Goal: Transaction & Acquisition: Book appointment/travel/reservation

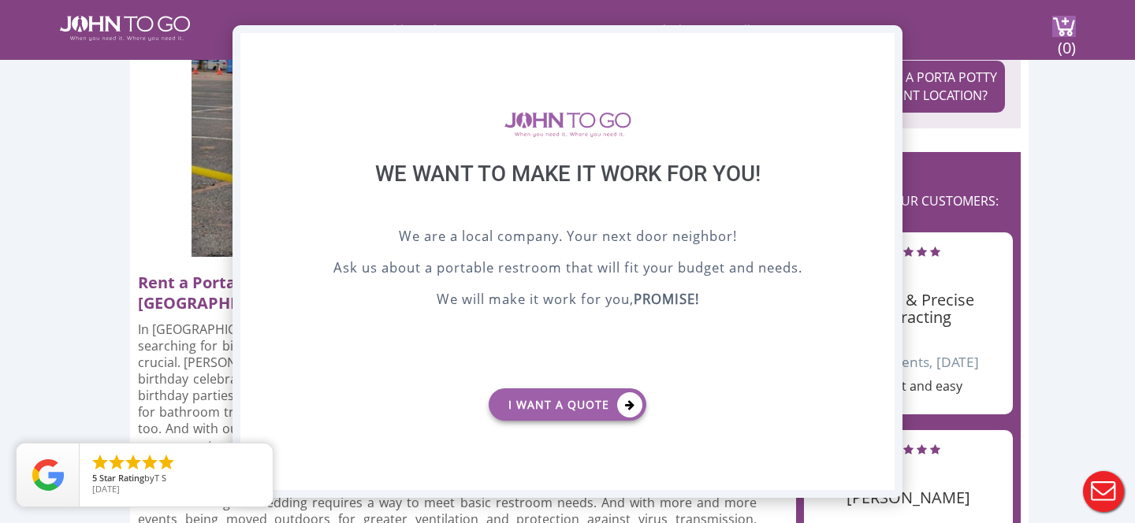
click at [877, 47] on div "X" at bounding box center [882, 46] width 24 height 27
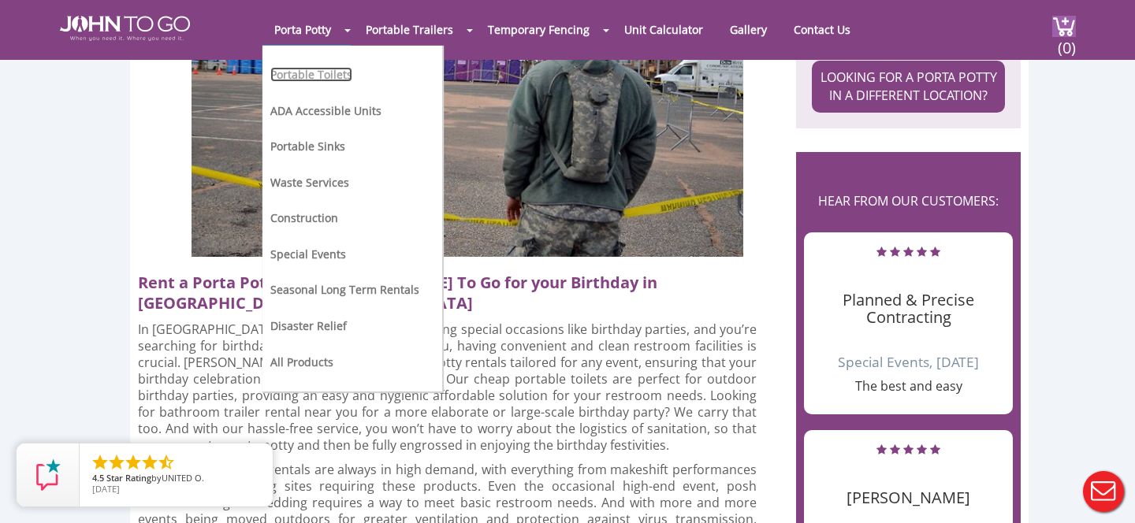
click at [344, 76] on link "Portable Toilets" at bounding box center [311, 74] width 82 height 15
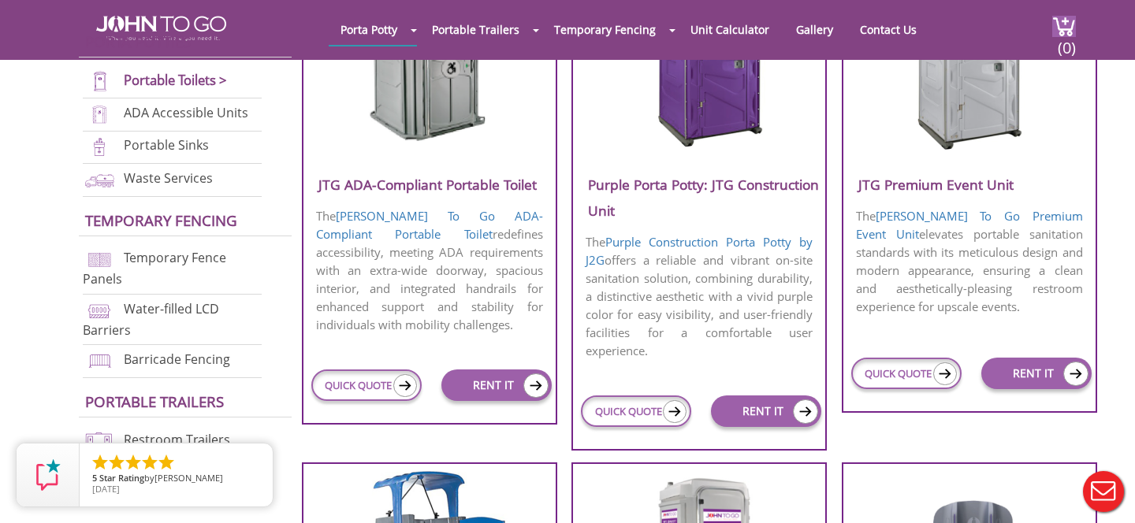
scroll to position [713, 0]
click at [693, 318] on p "The Purple Construction Porta Potty by J2G offers a reliable and vibrant on-sit…" at bounding box center [699, 296] width 252 height 130
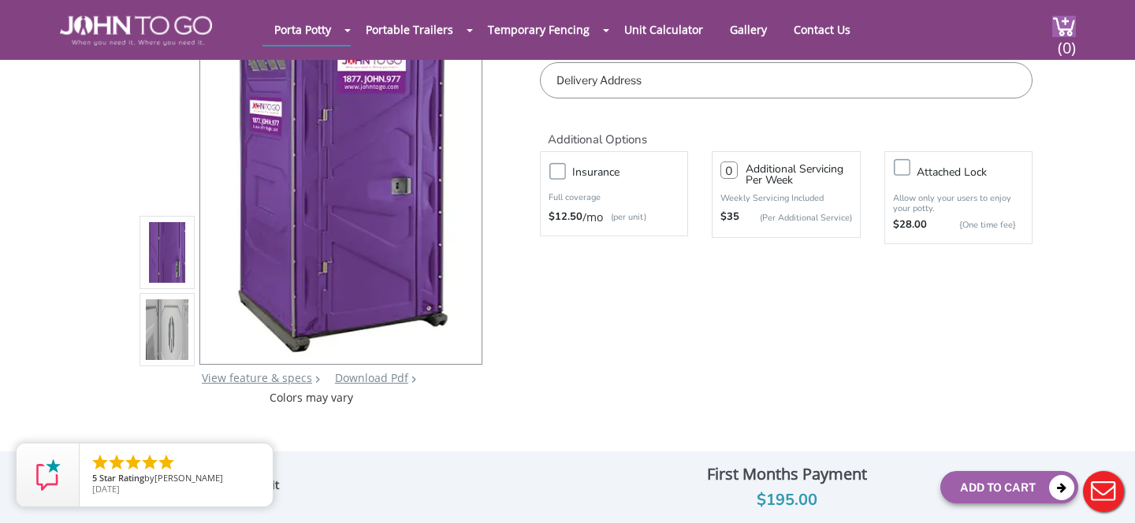
scroll to position [217, 0]
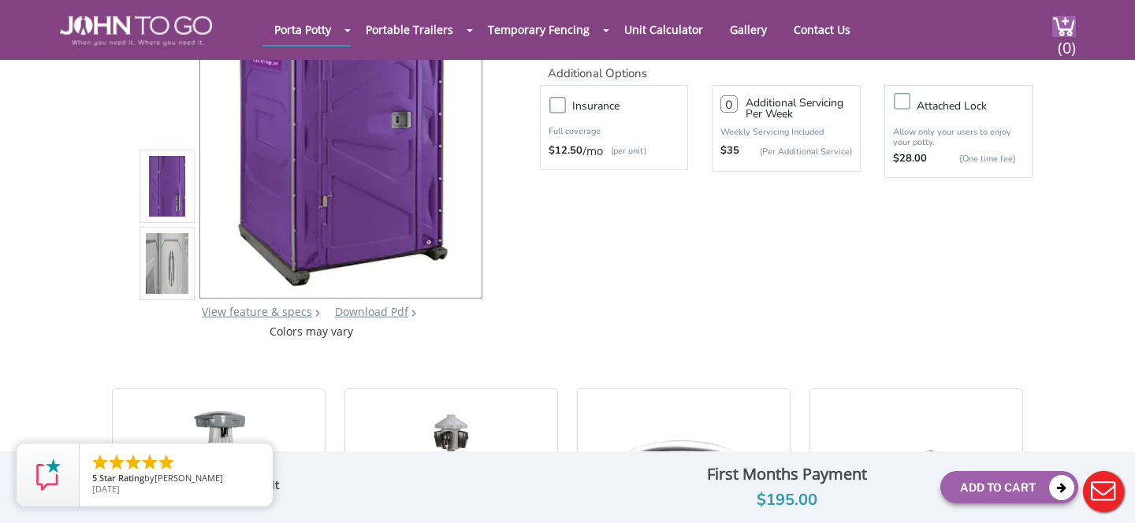
click at [184, 292] on img at bounding box center [167, 267] width 43 height 371
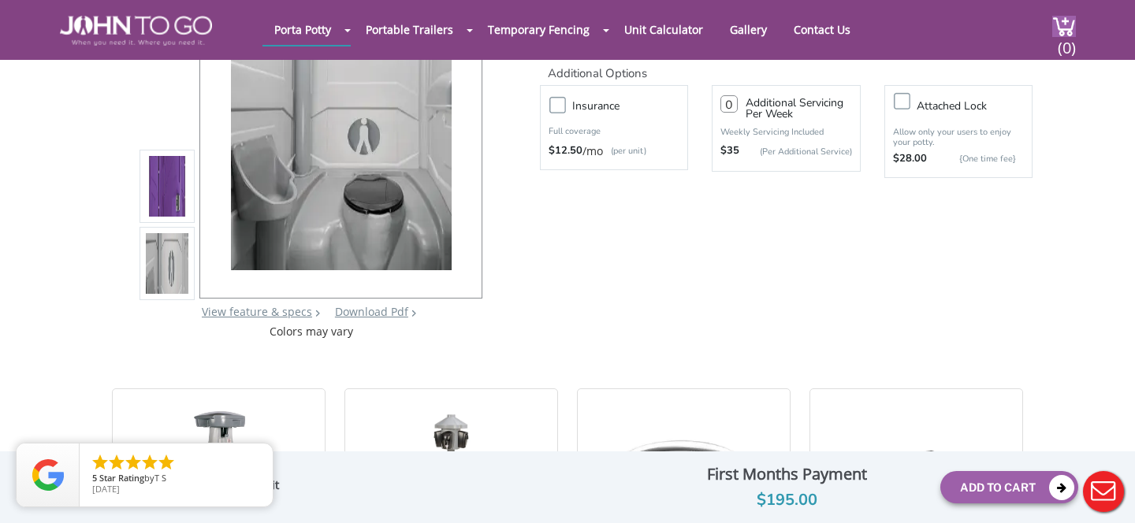
click at [180, 194] on img at bounding box center [167, 190] width 43 height 371
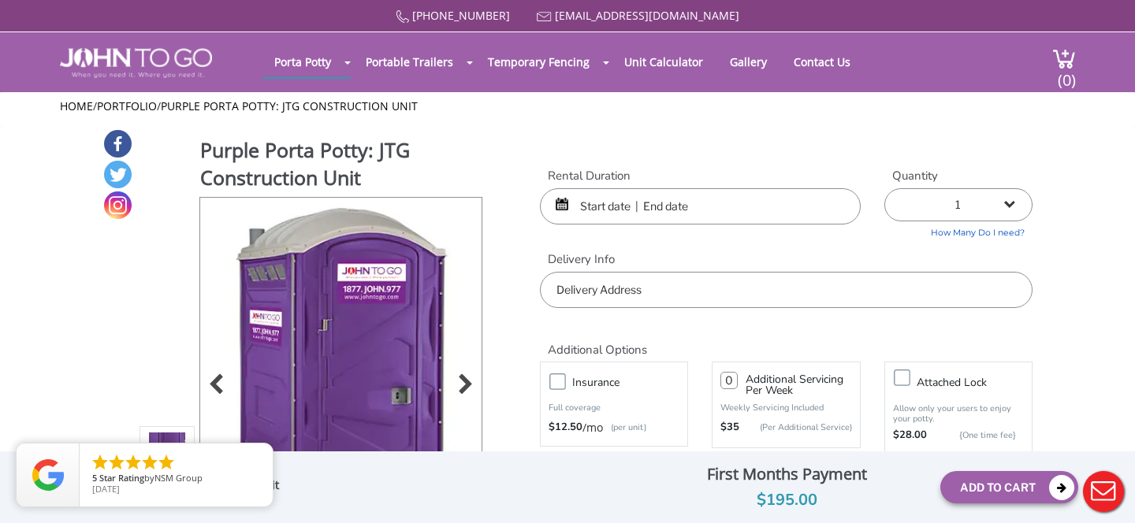
scroll to position [18, 0]
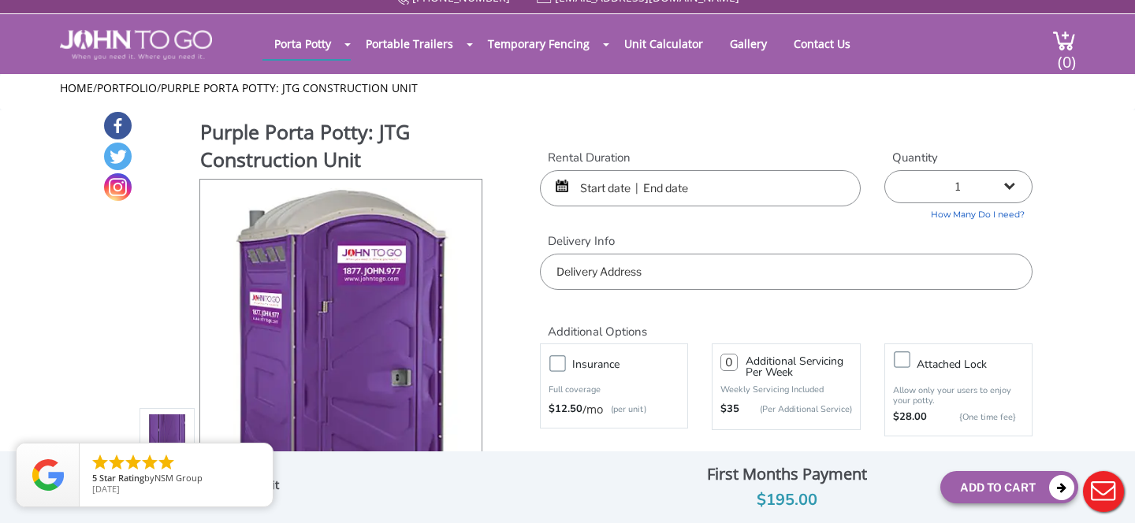
click at [670, 197] on input "text" at bounding box center [700, 188] width 321 height 36
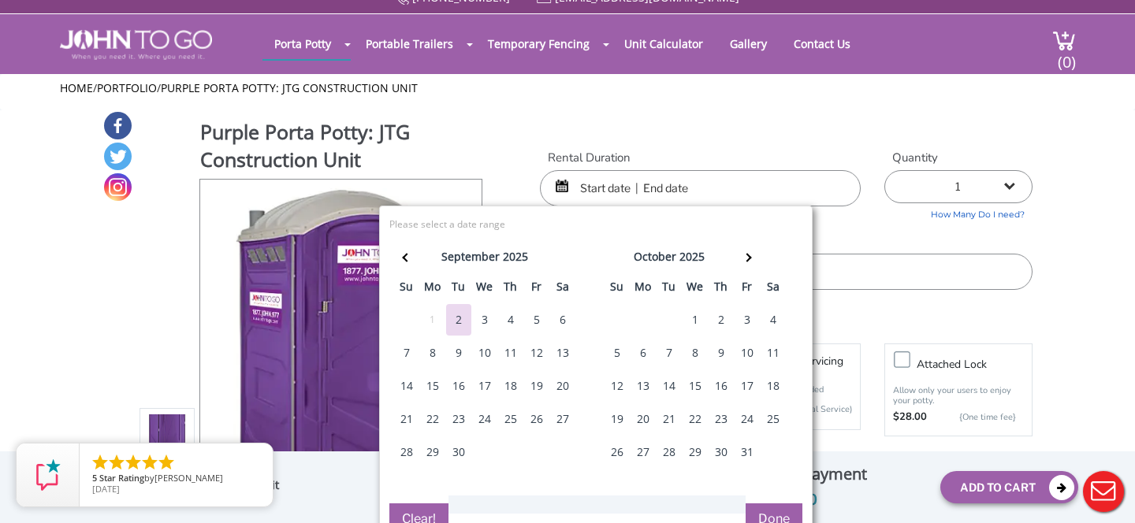
click at [740, 385] on div "17" at bounding box center [747, 386] width 25 height 32
click at [750, 387] on div "17" at bounding box center [747, 386] width 25 height 32
type input "[DATE] to [DATE]"
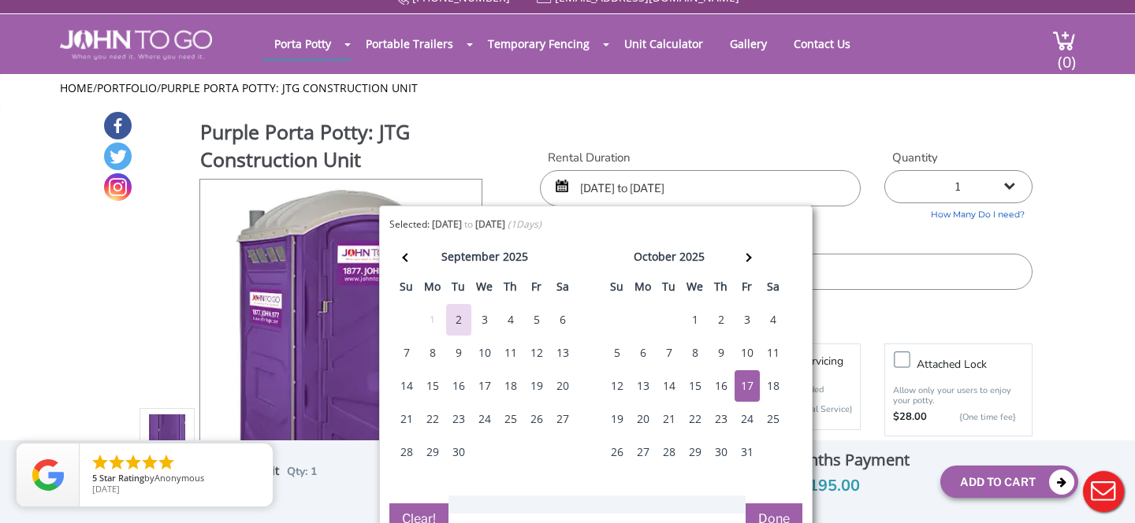
click at [773, 513] on button "Done" at bounding box center [774, 520] width 57 height 32
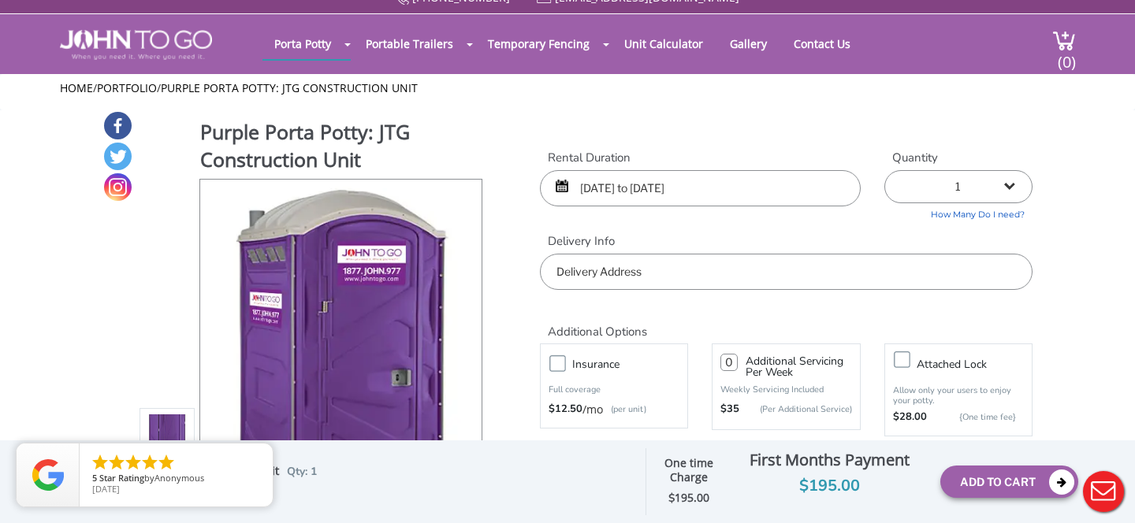
click at [951, 198] on select "1 2 (5% discount) 3 (8% discount) 4 (10% discount) 5 (12% discount) 6 (12% disc…" at bounding box center [958, 186] width 148 height 33
select select "2"
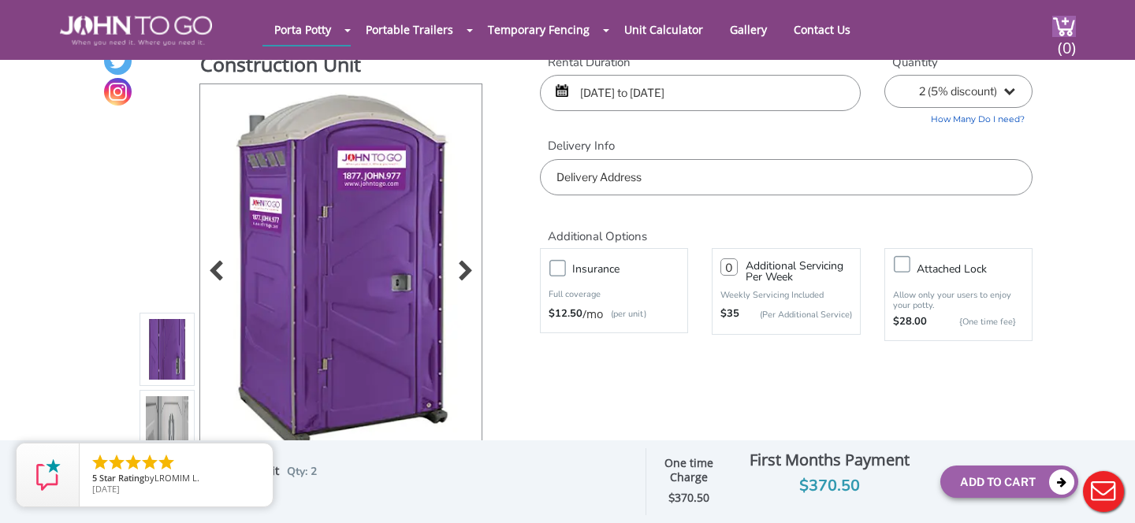
scroll to position [0, 0]
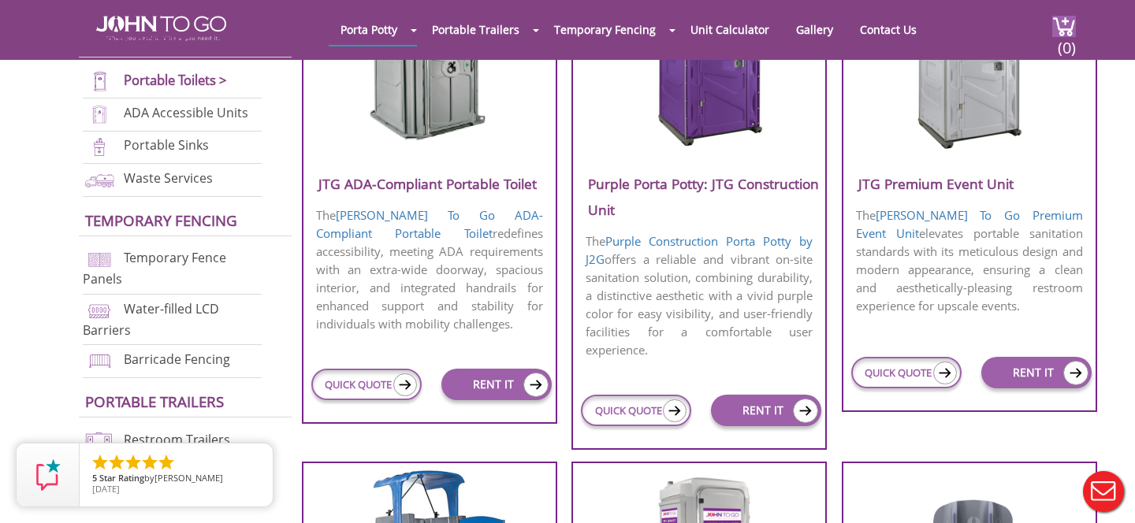
click at [981, 145] on img at bounding box center [969, 58] width 151 height 181
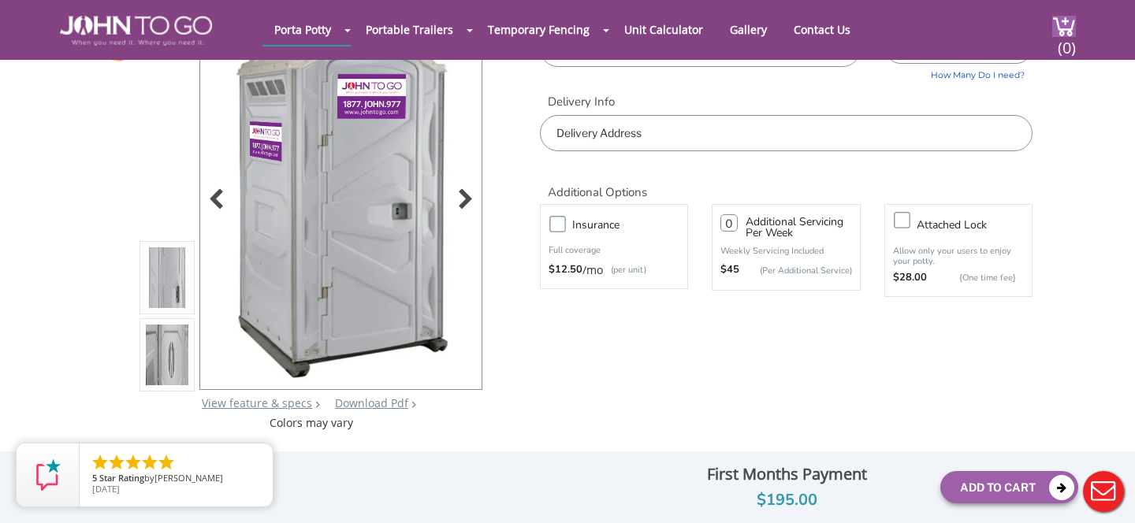
scroll to position [99, 0]
click at [181, 361] on img at bounding box center [167, 357] width 43 height 371
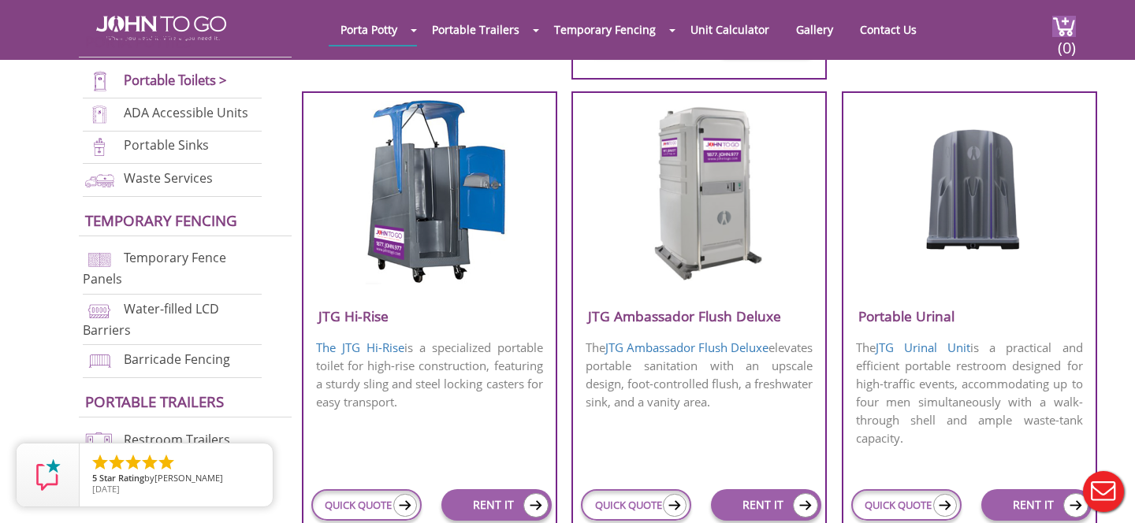
scroll to position [1104, 0]
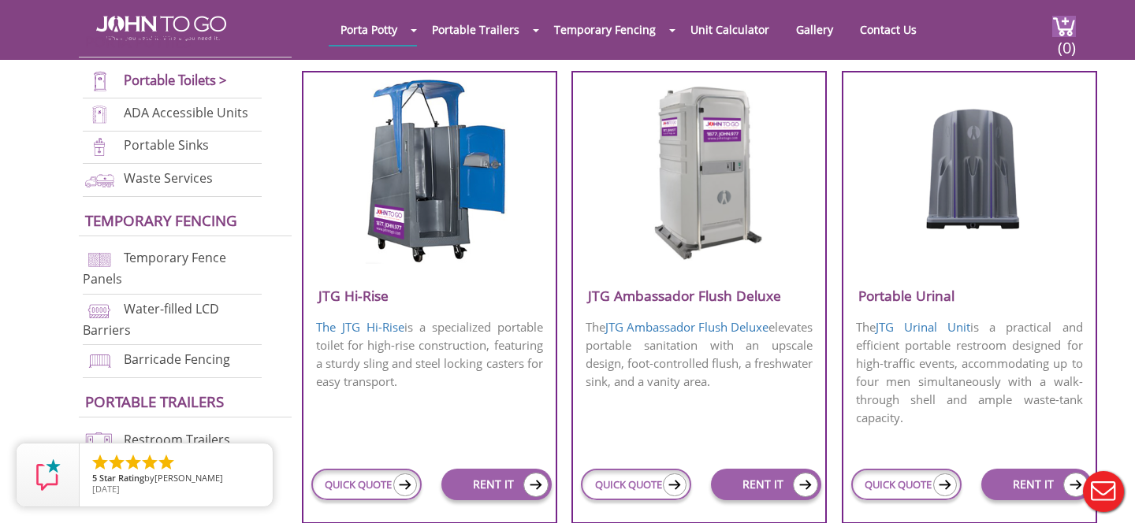
click at [697, 348] on p "The JTG Ambassador Flush Deluxe elevates portable sanitation with an upscale de…" at bounding box center [699, 355] width 252 height 76
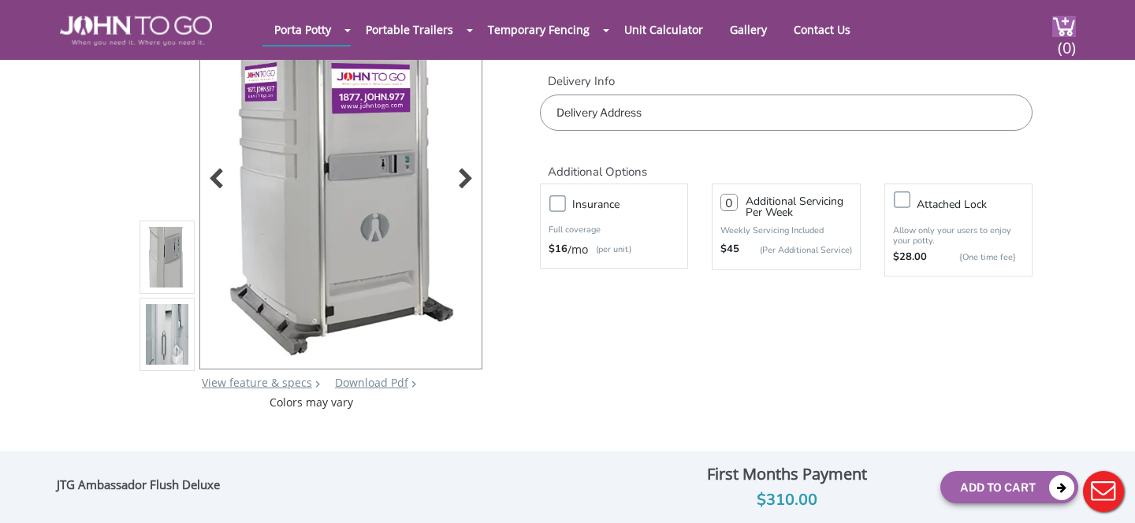
scroll to position [135, 0]
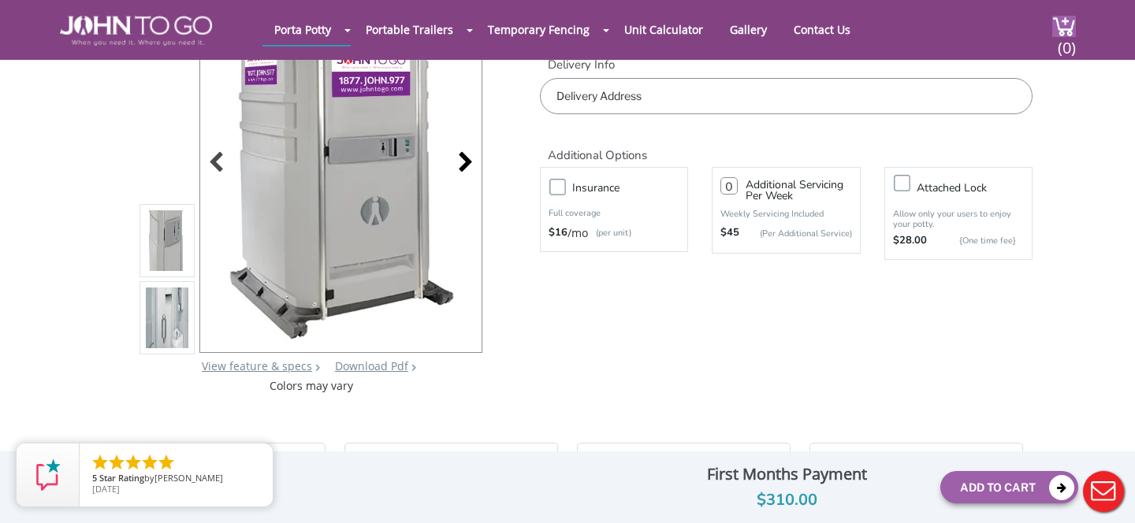
click at [454, 162] on div at bounding box center [461, 164] width 22 height 22
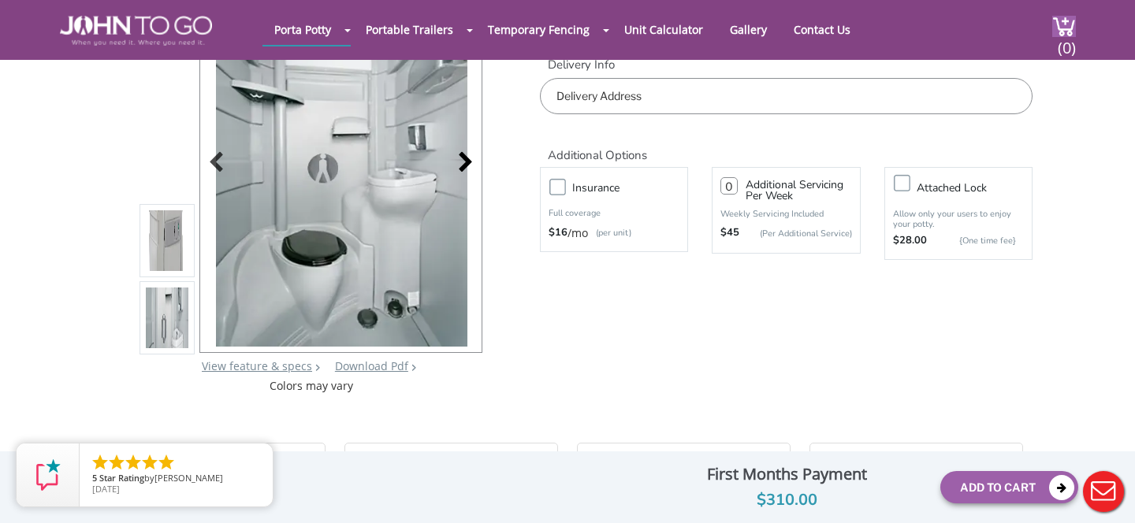
click at [456, 161] on div at bounding box center [461, 164] width 22 height 22
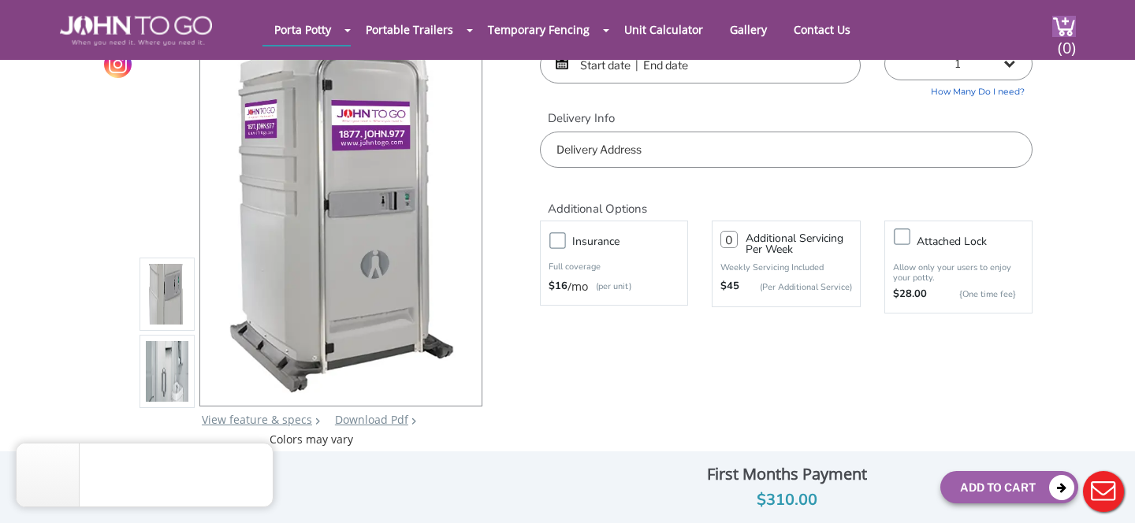
scroll to position [0, 0]
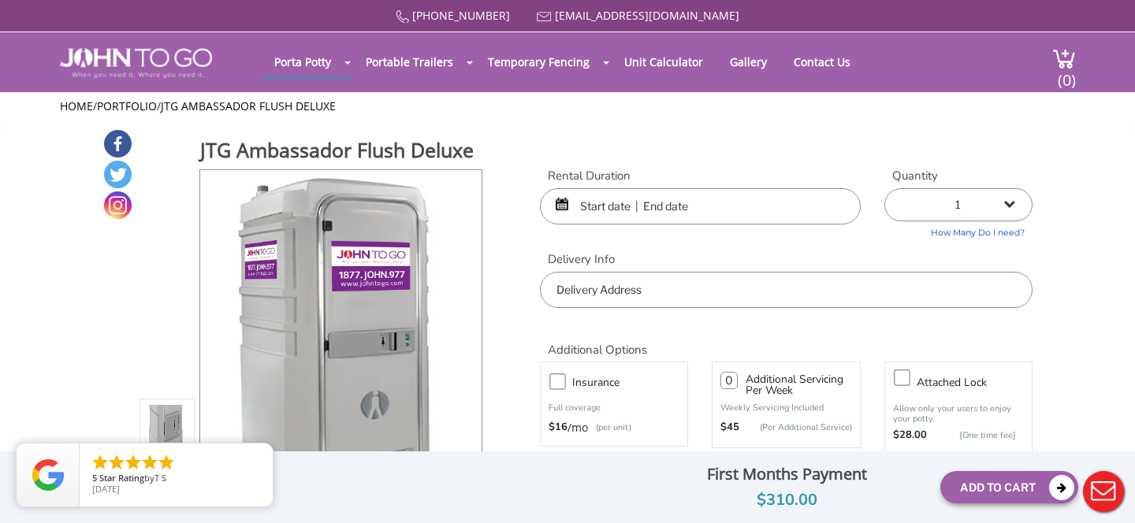
click at [592, 212] on input "text" at bounding box center [700, 206] width 321 height 36
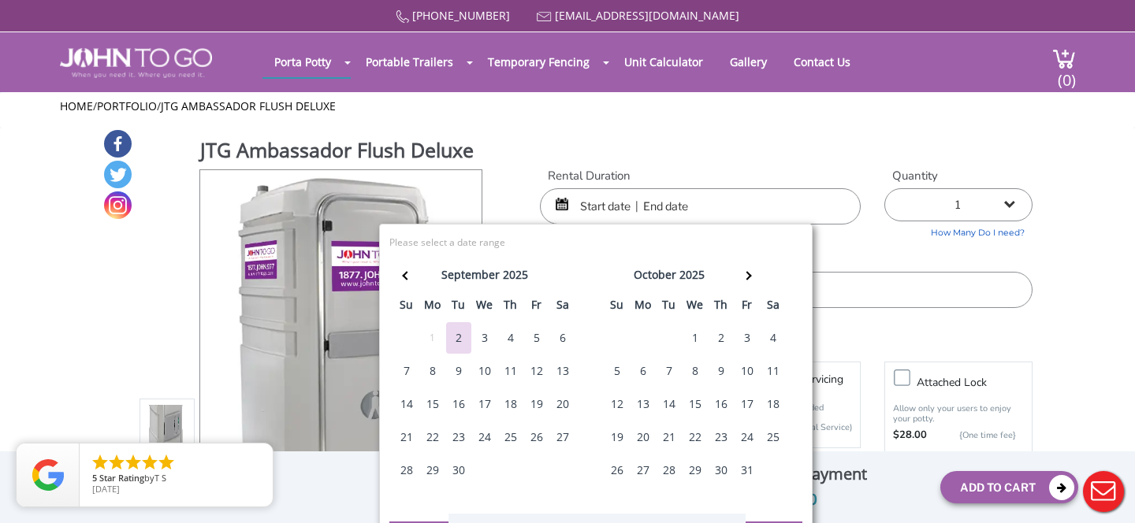
click at [753, 408] on div "17" at bounding box center [747, 405] width 25 height 32
type input "[DATE] to [DATE]"
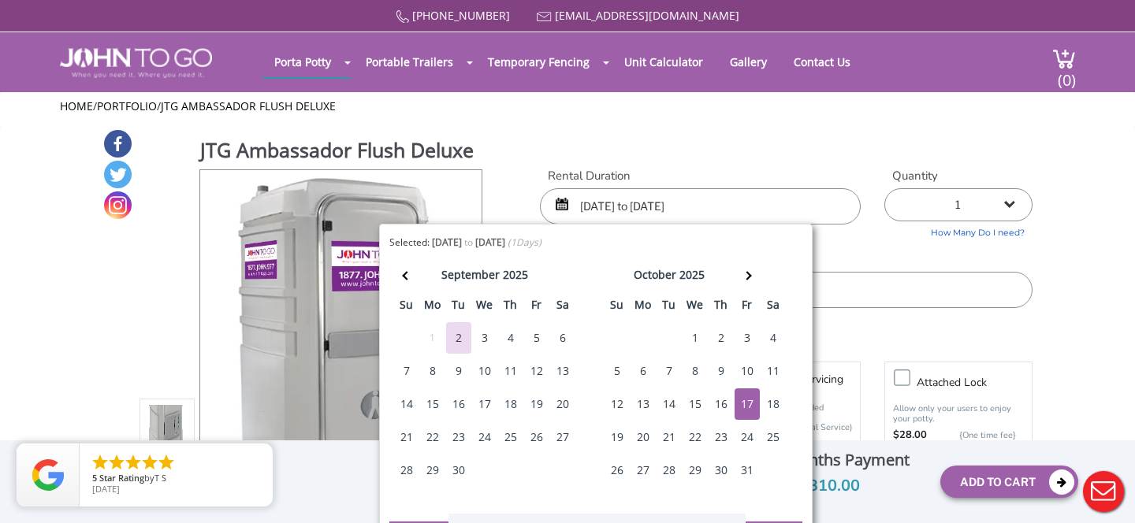
click at [858, 277] on input "text" at bounding box center [786, 290] width 493 height 36
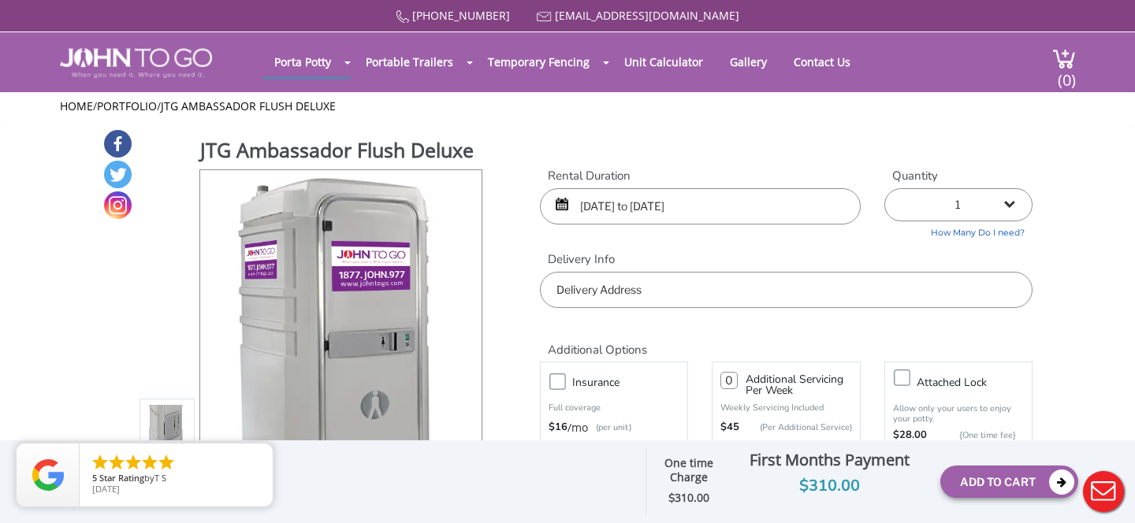
click at [923, 227] on div "877 564 6977 info@johntogo.com Porta Potty Portable Toilets ADA Accessible Unit…" at bounding box center [567, 272] width 1135 height 544
click at [919, 216] on select "1 2 (5% discount) 3 (8% discount) 4 (10% discount) 5 (12% discount) 6 (12% disc…" at bounding box center [958, 204] width 148 height 33
select select "2"
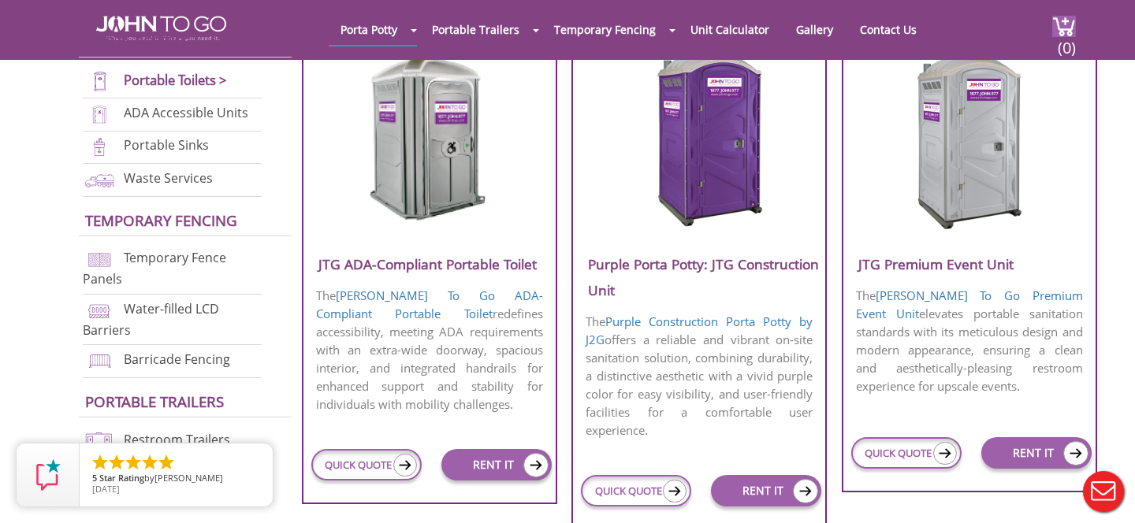
scroll to position [607, 0]
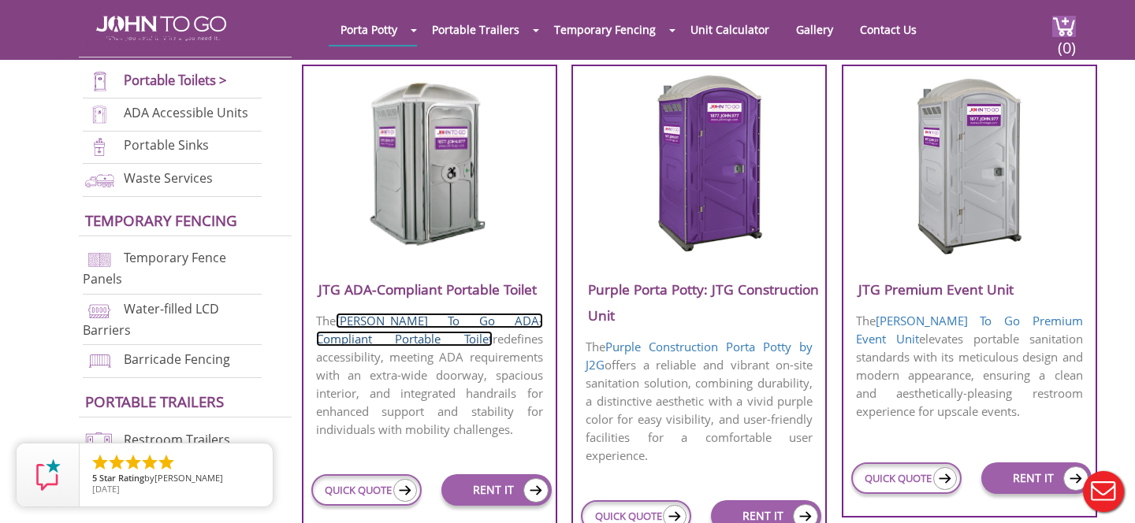
click at [485, 320] on link "John To Go ADA-Compliant Portable Toilet" at bounding box center [429, 330] width 227 height 34
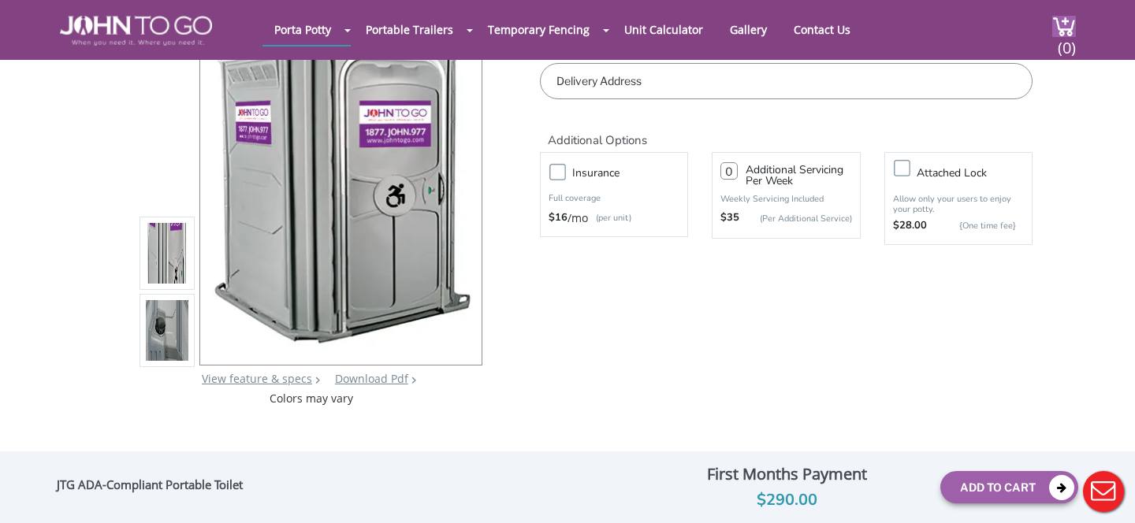
scroll to position [179, 0]
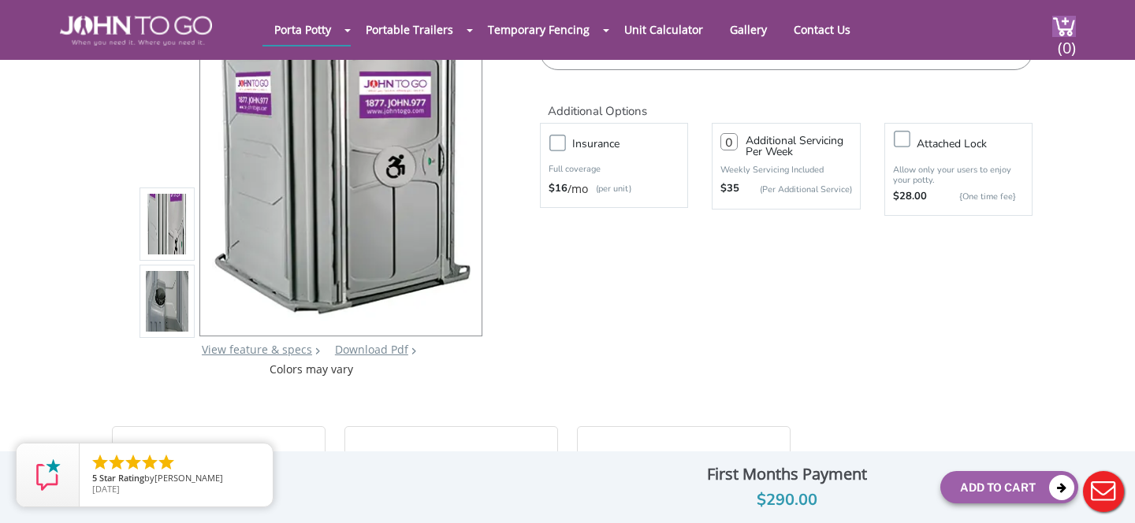
click at [151, 293] on img at bounding box center [167, 305] width 43 height 371
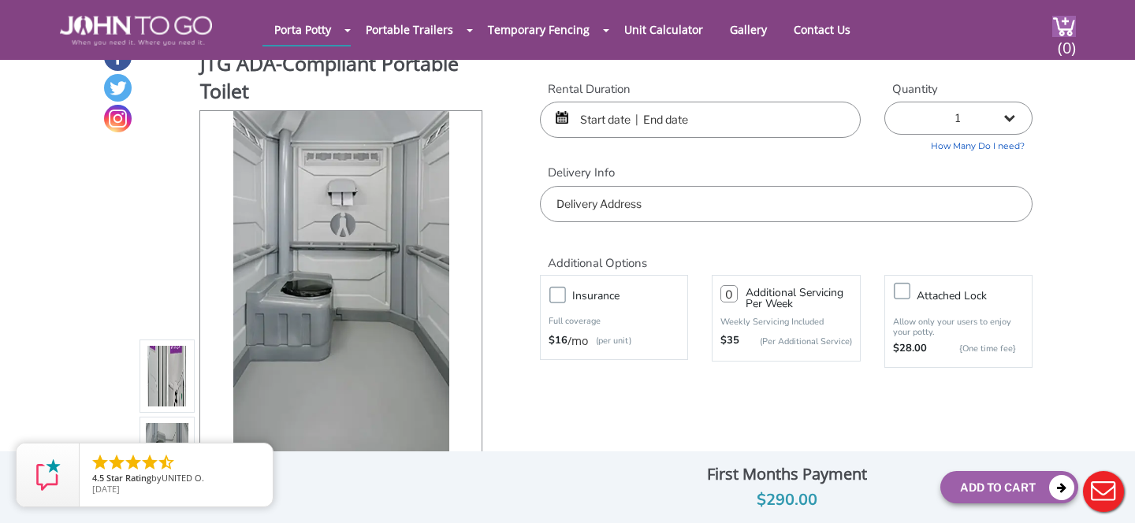
scroll to position [0, 0]
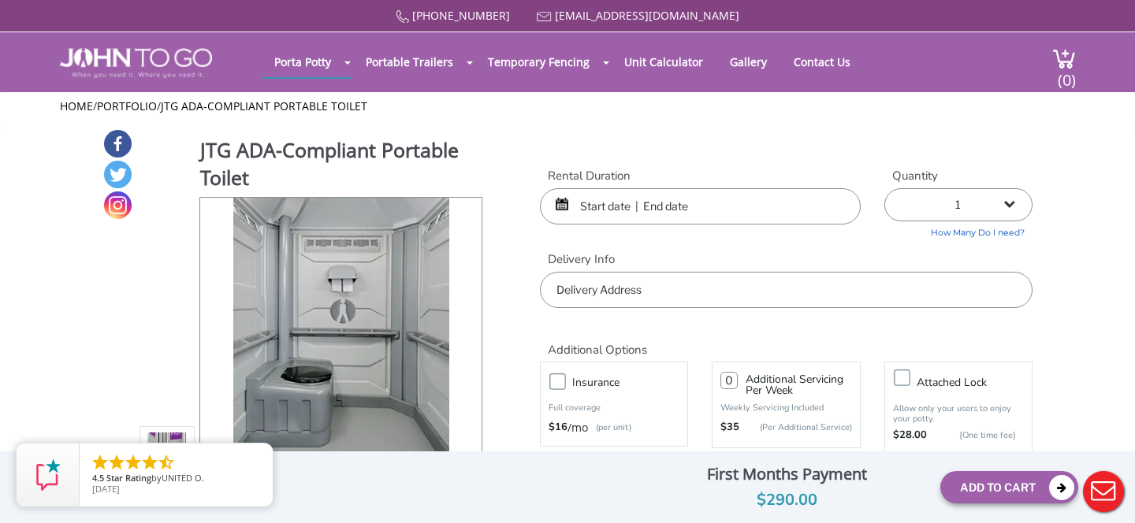
click at [609, 215] on input "text" at bounding box center [700, 206] width 321 height 36
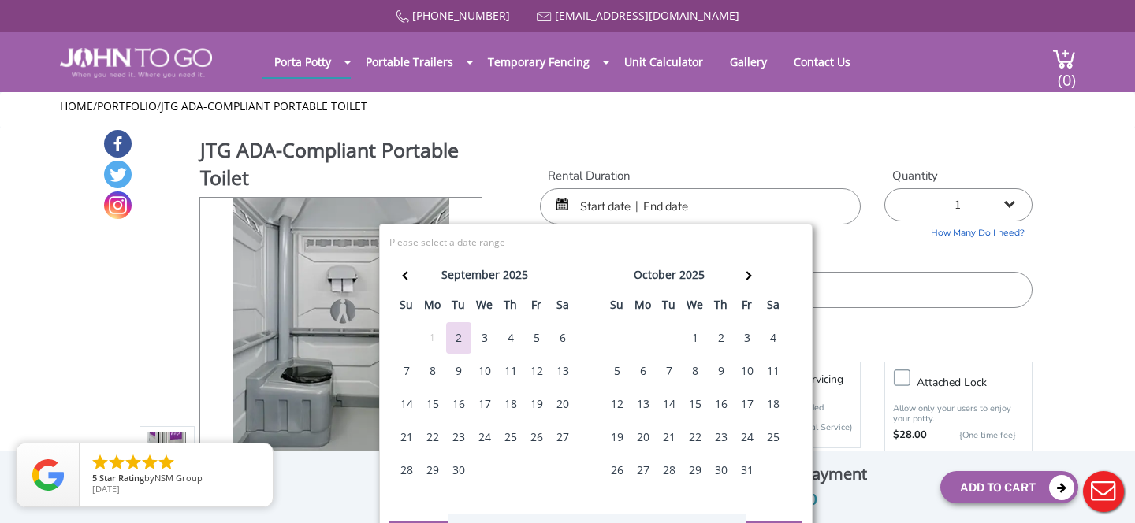
click at [744, 409] on div "17" at bounding box center [747, 405] width 25 height 32
type input "10/17/2025 to 10/17/2025"
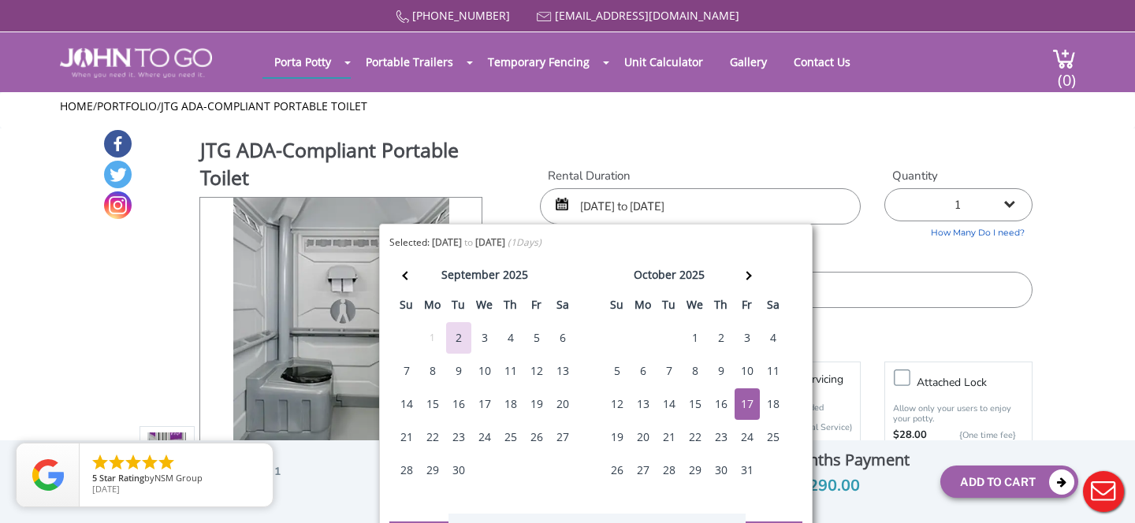
click at [871, 361] on div "Additional Servicing Per Week Weekly Servicing Included $35 (Per Additional Ser…" at bounding box center [786, 405] width 172 height 95
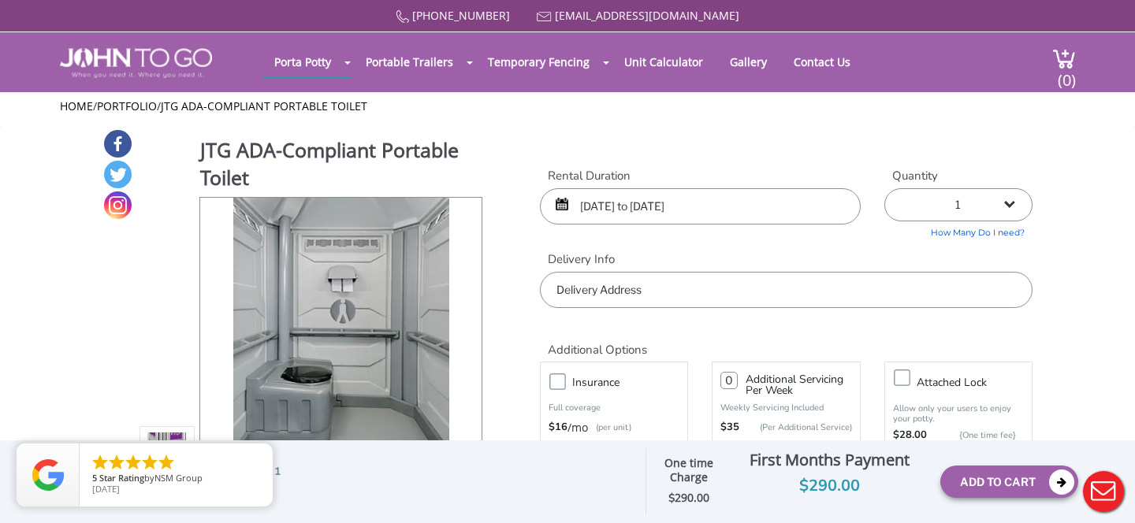
click at [933, 193] on select "1 2 (5% discount) 3 (8% discount) 4 (10% discount) 5 (12% discount) 6 (12% disc…" at bounding box center [958, 204] width 148 height 33
select select "2"
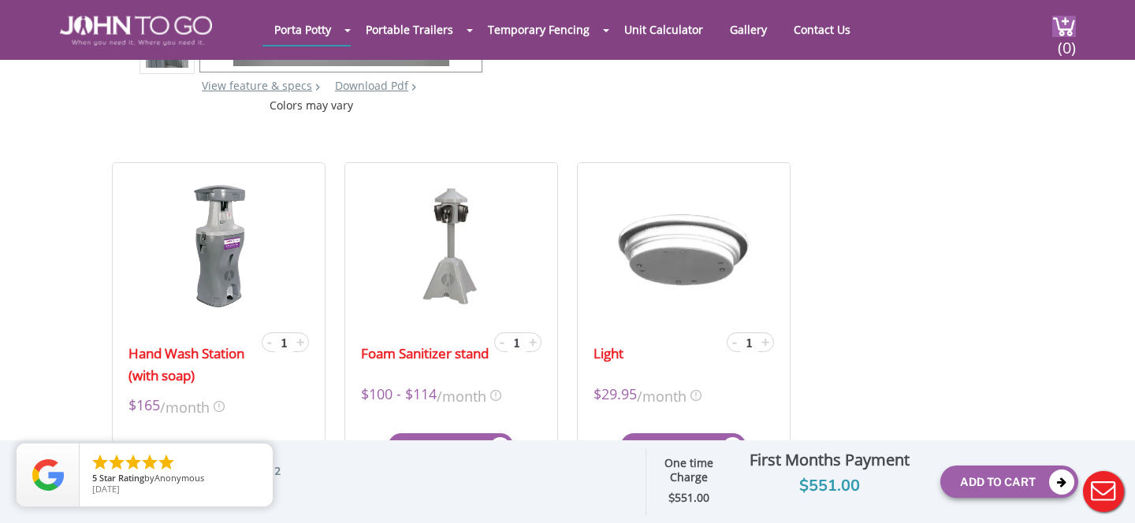
scroll to position [445, 0]
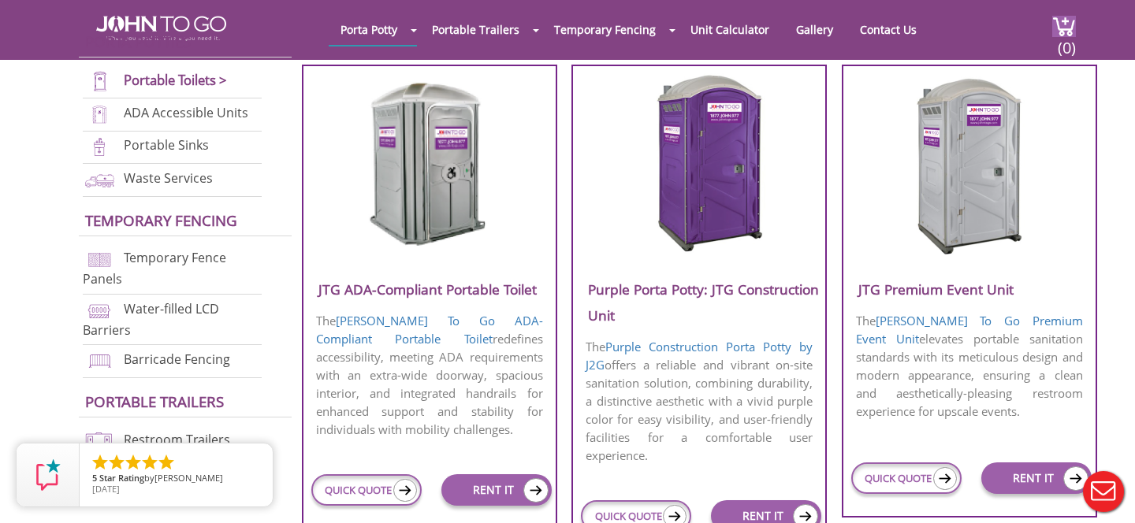
click at [670, 253] on img at bounding box center [699, 163] width 151 height 181
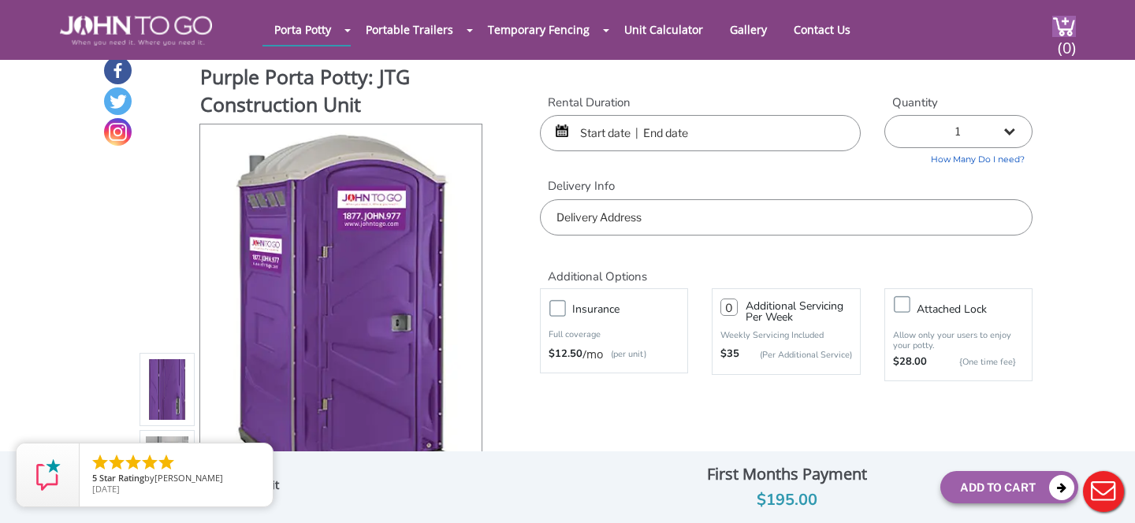
scroll to position [10, 0]
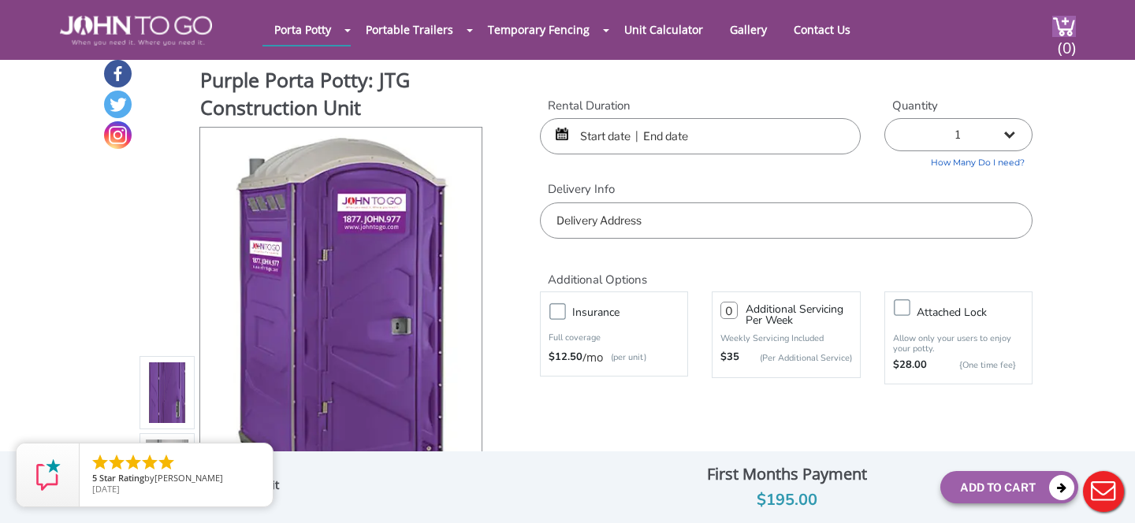
click at [592, 134] on input "text" at bounding box center [700, 136] width 321 height 36
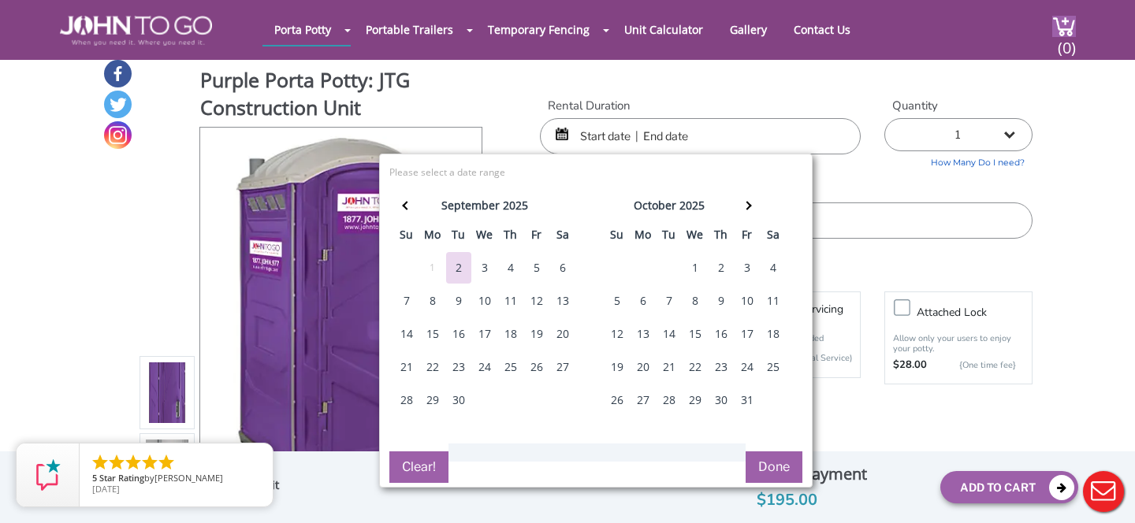
click at [534, 106] on div "Rental Duration" at bounding box center [700, 126] width 344 height 57
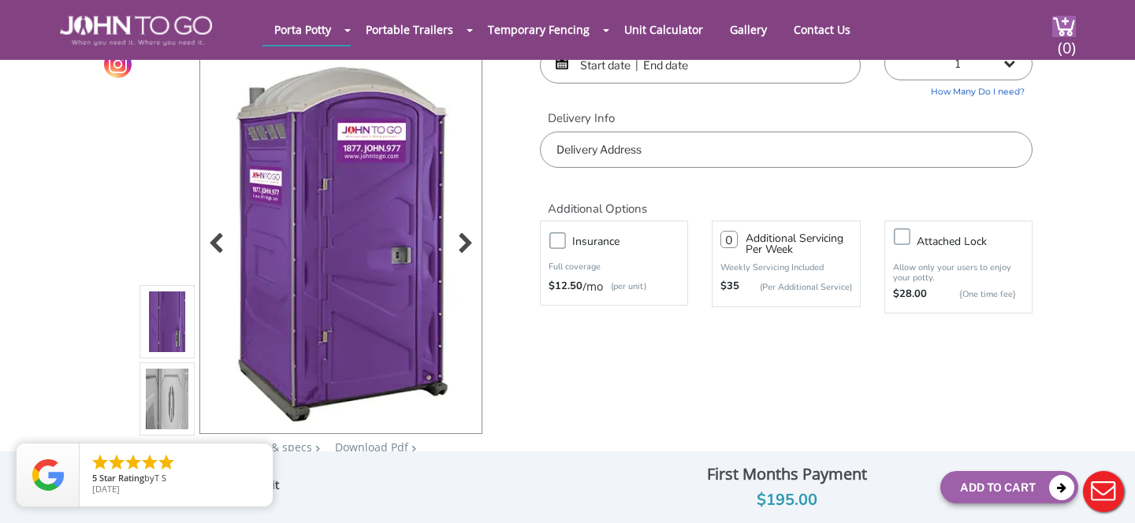
scroll to position [94, 0]
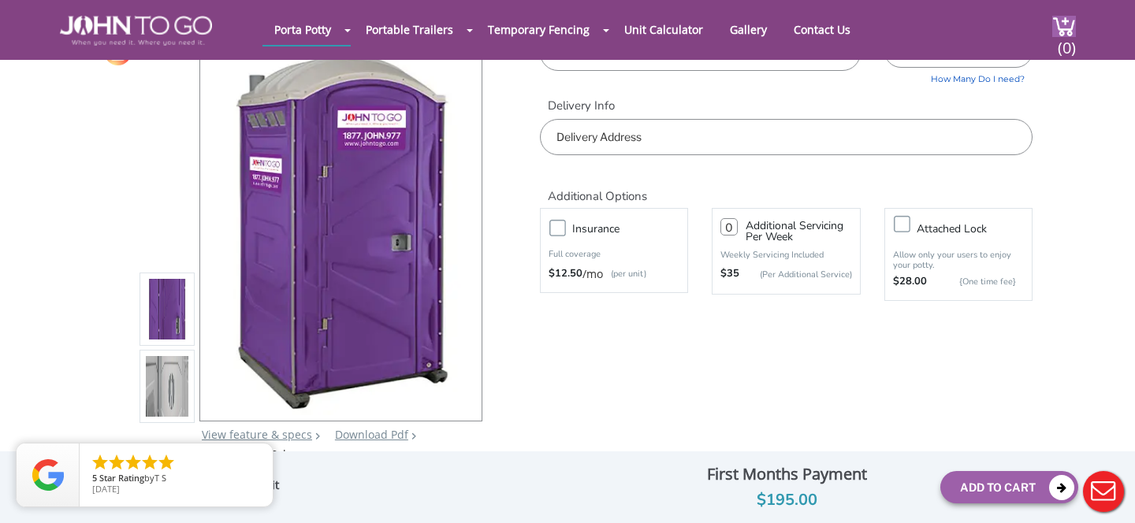
click at [158, 393] on img at bounding box center [167, 390] width 43 height 371
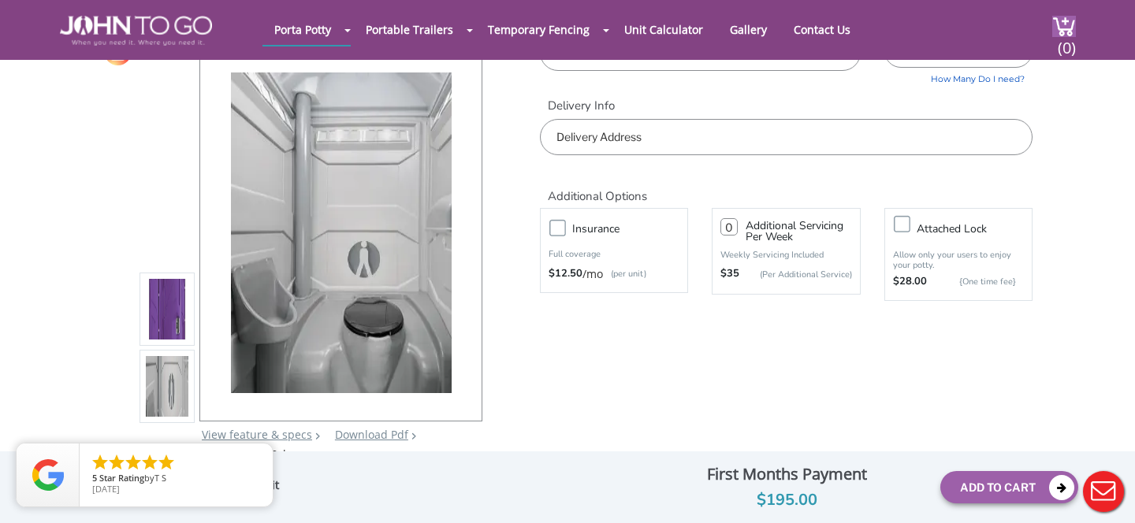
click at [106, 216] on div "Purple Porta Potty: JTG Construction Unit View feature & specs Download Pdf Pro…" at bounding box center [567, 219] width 930 height 488
click at [151, 292] on img at bounding box center [167, 313] width 43 height 371
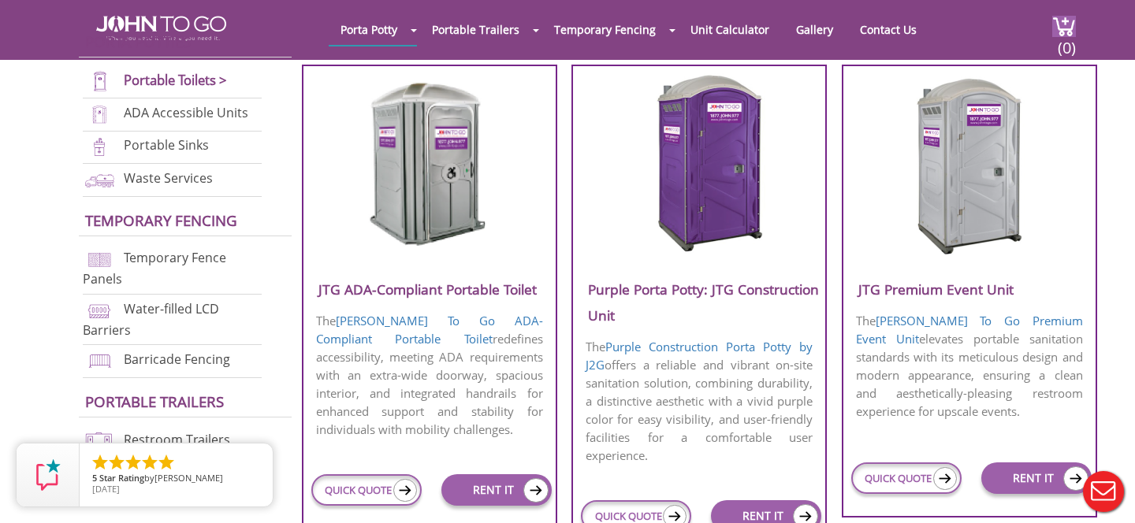
click at [944, 292] on h3 "JTG Premium Event Unit" at bounding box center [969, 290] width 252 height 26
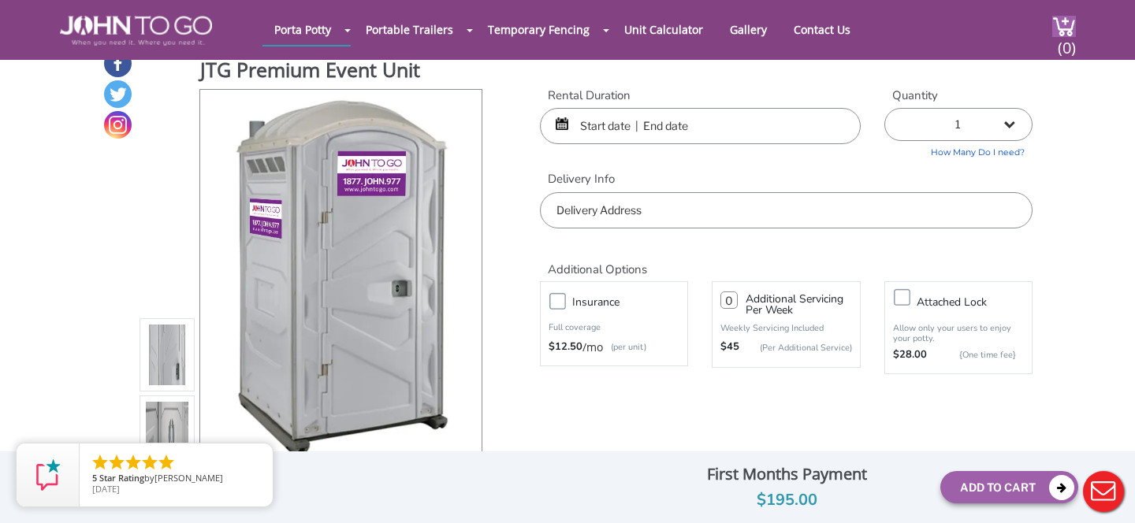
scroll to position [20, 0]
click at [724, 123] on input "text" at bounding box center [700, 127] width 321 height 36
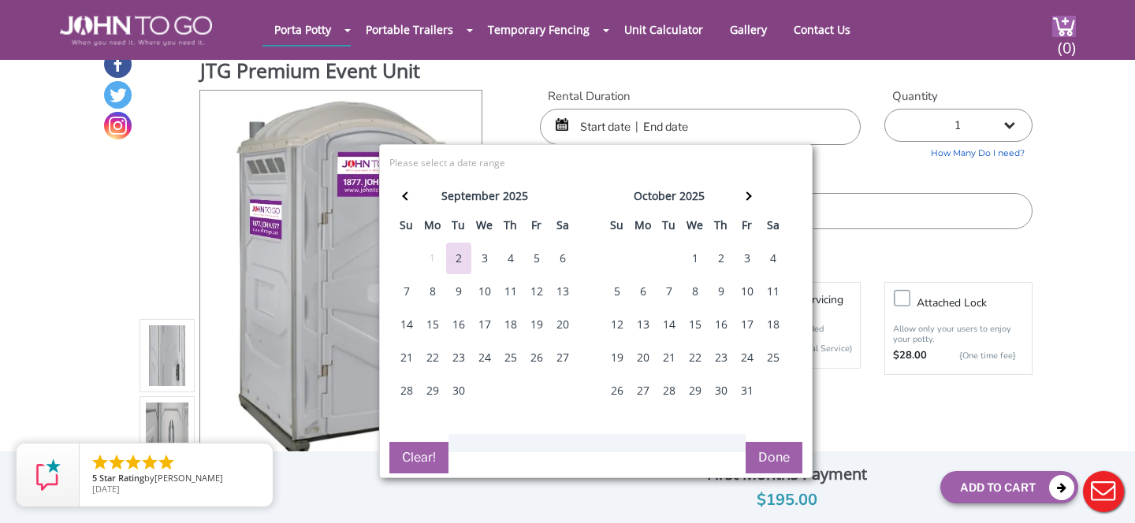
click at [749, 317] on div "17" at bounding box center [747, 325] width 25 height 32
type input "10/17/2025 to 10/17/2025"
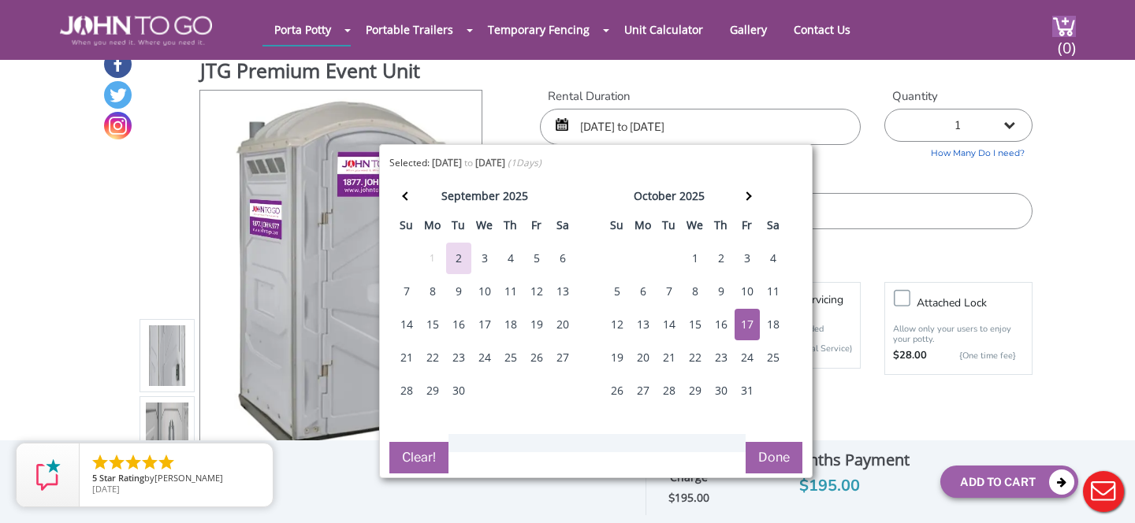
click at [895, 173] on label "Delivery Info" at bounding box center [786, 180] width 493 height 17
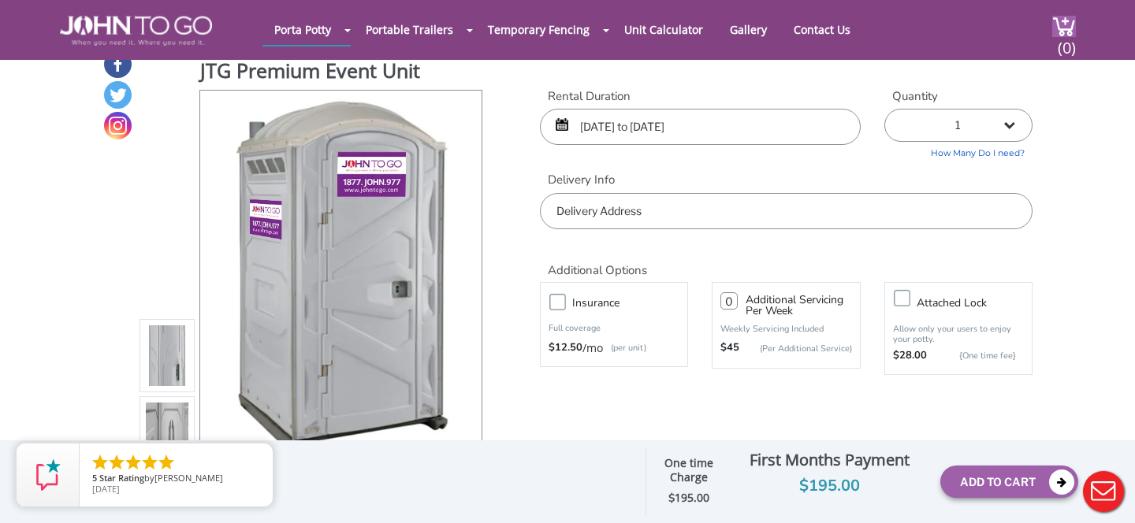
click at [948, 118] on select "1 2 (5% discount) 3 (8% discount) 4 (10% discount) 5 (12% discount) 6 (12% disc…" at bounding box center [958, 125] width 148 height 33
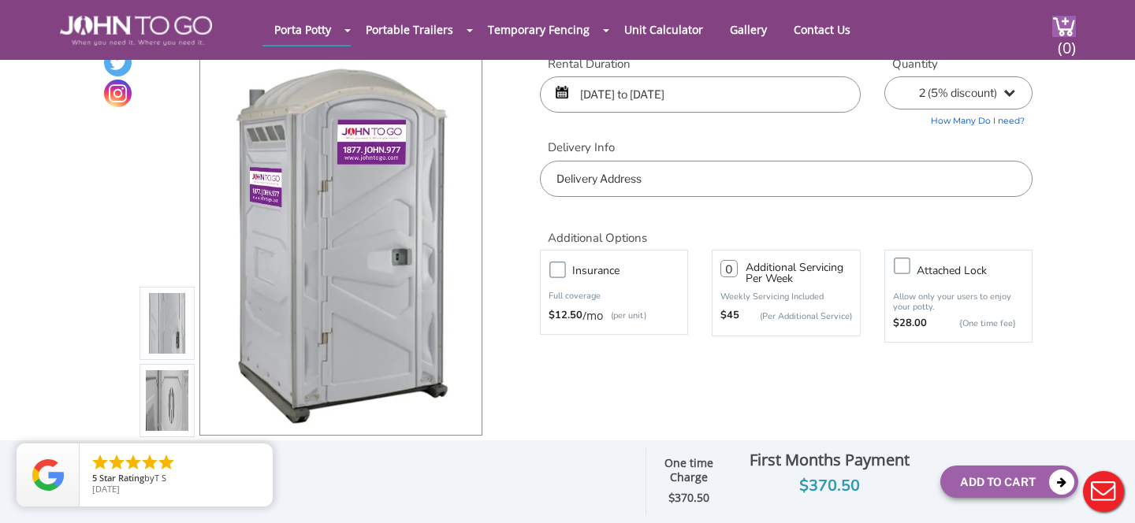
scroll to position [54, 0]
click at [174, 387] on img at bounding box center [167, 403] width 43 height 371
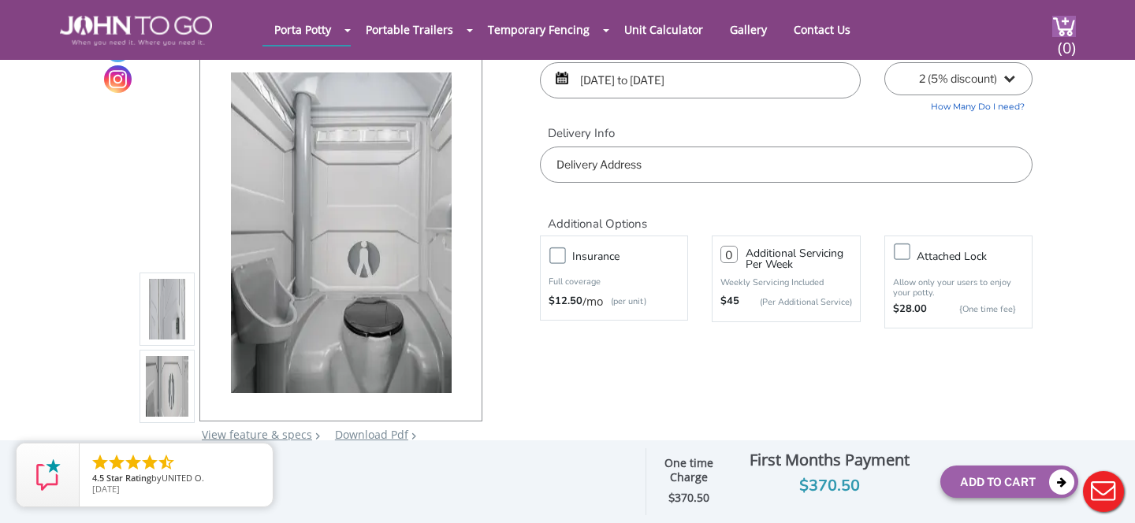
scroll to position [0, 0]
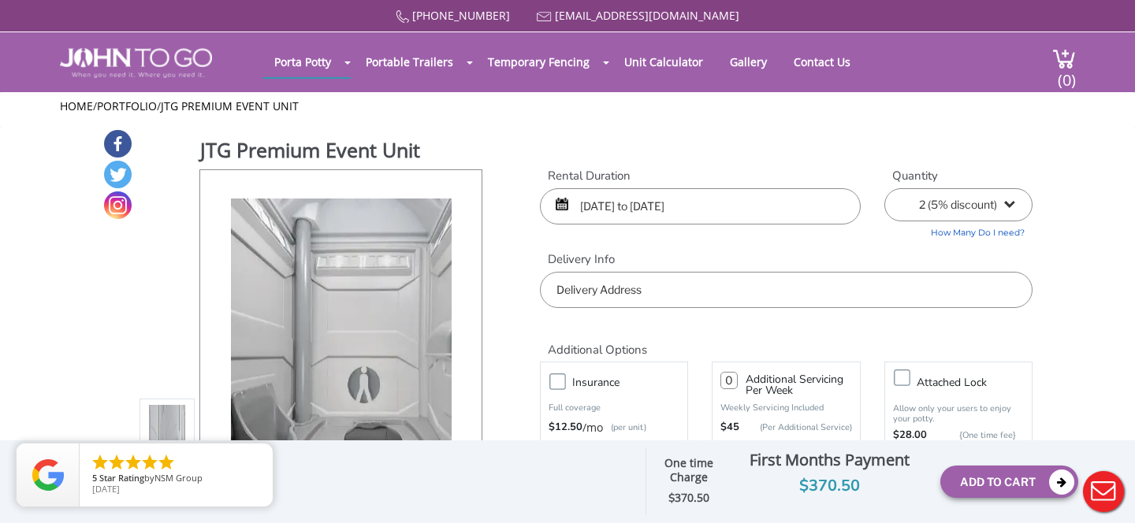
click at [909, 210] on select "1 2 (5% discount) 3 (8% discount) 4 (10% discount) 5 (12% discount) 6 (12% disc…" at bounding box center [958, 204] width 148 height 33
click at [913, 191] on select "1 2 (5% discount) 3 (8% discount) 4 (10% discount) 5 (12% discount) 6 (12% disc…" at bounding box center [958, 204] width 148 height 33
select select "2"
click at [594, 292] on input "text" at bounding box center [786, 290] width 493 height 36
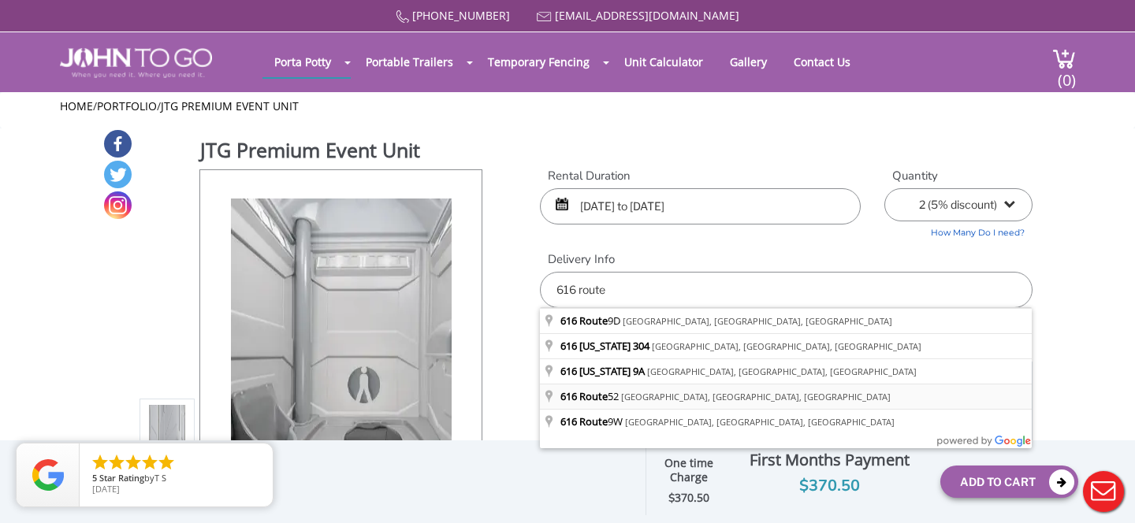
type input "616 Route 52, Beacon, NY, USA"
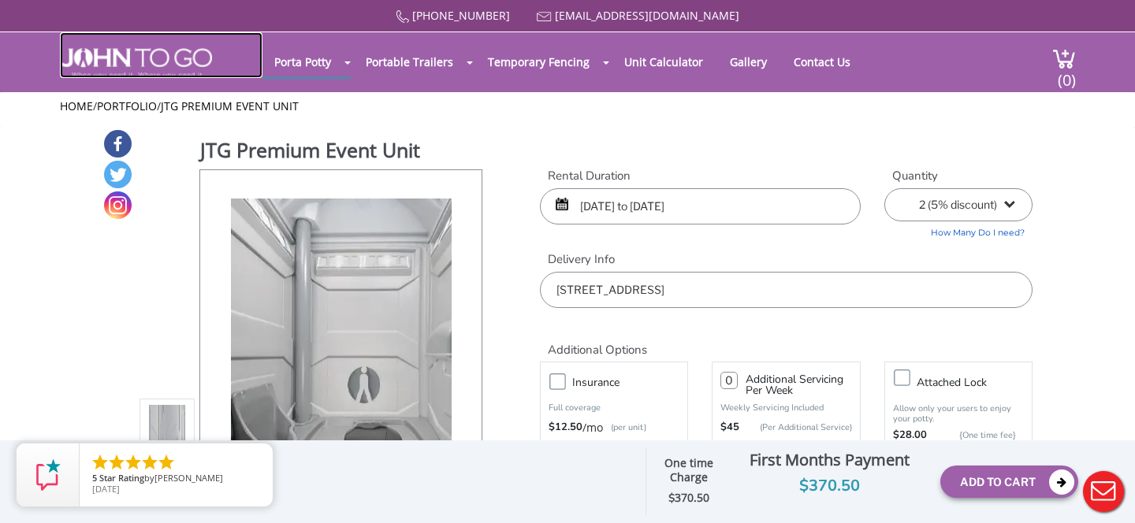
click at [158, 51] on img at bounding box center [136, 63] width 152 height 30
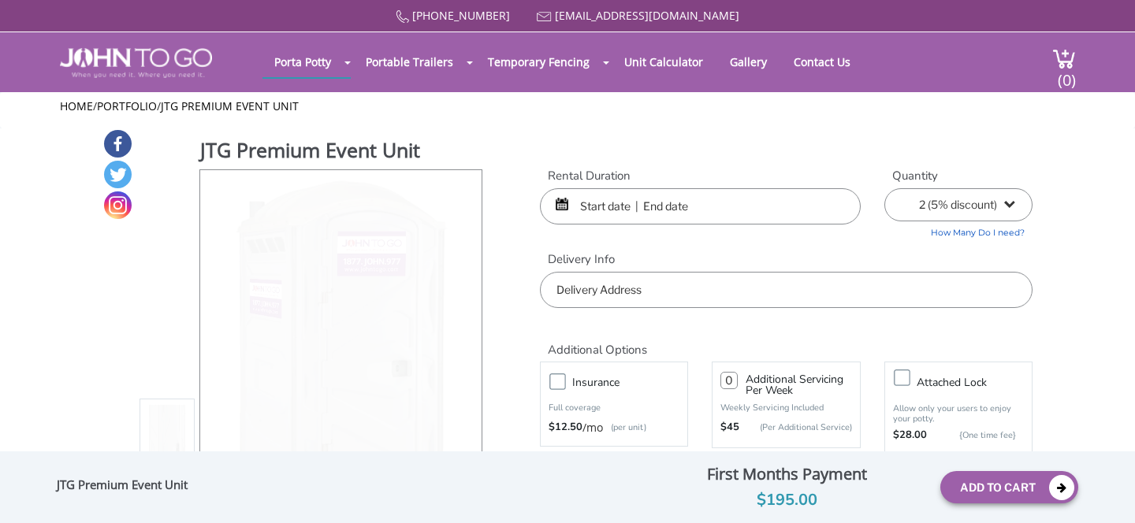
select select "2"
